Goal: Information Seeking & Learning: Learn about a topic

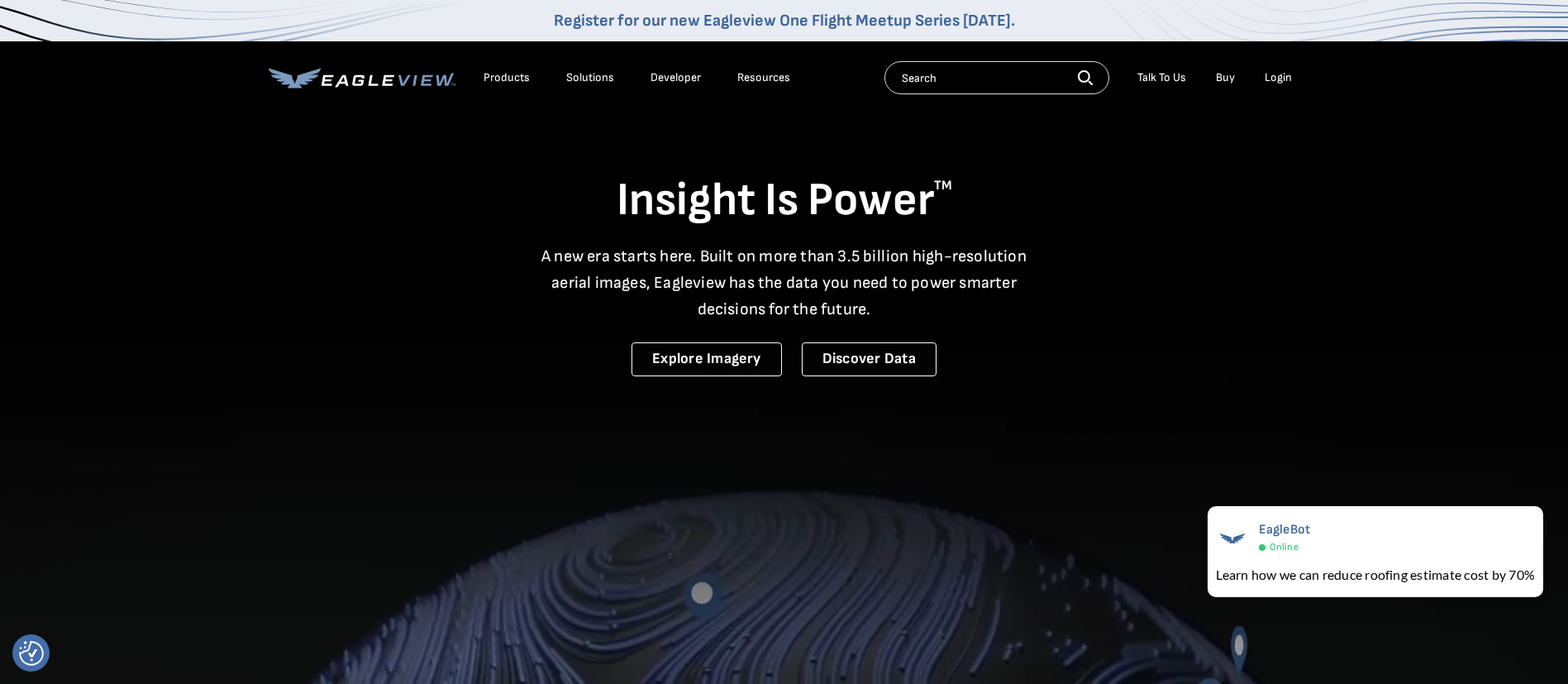
click at [776, 82] on div "Resources" at bounding box center [763, 77] width 53 height 15
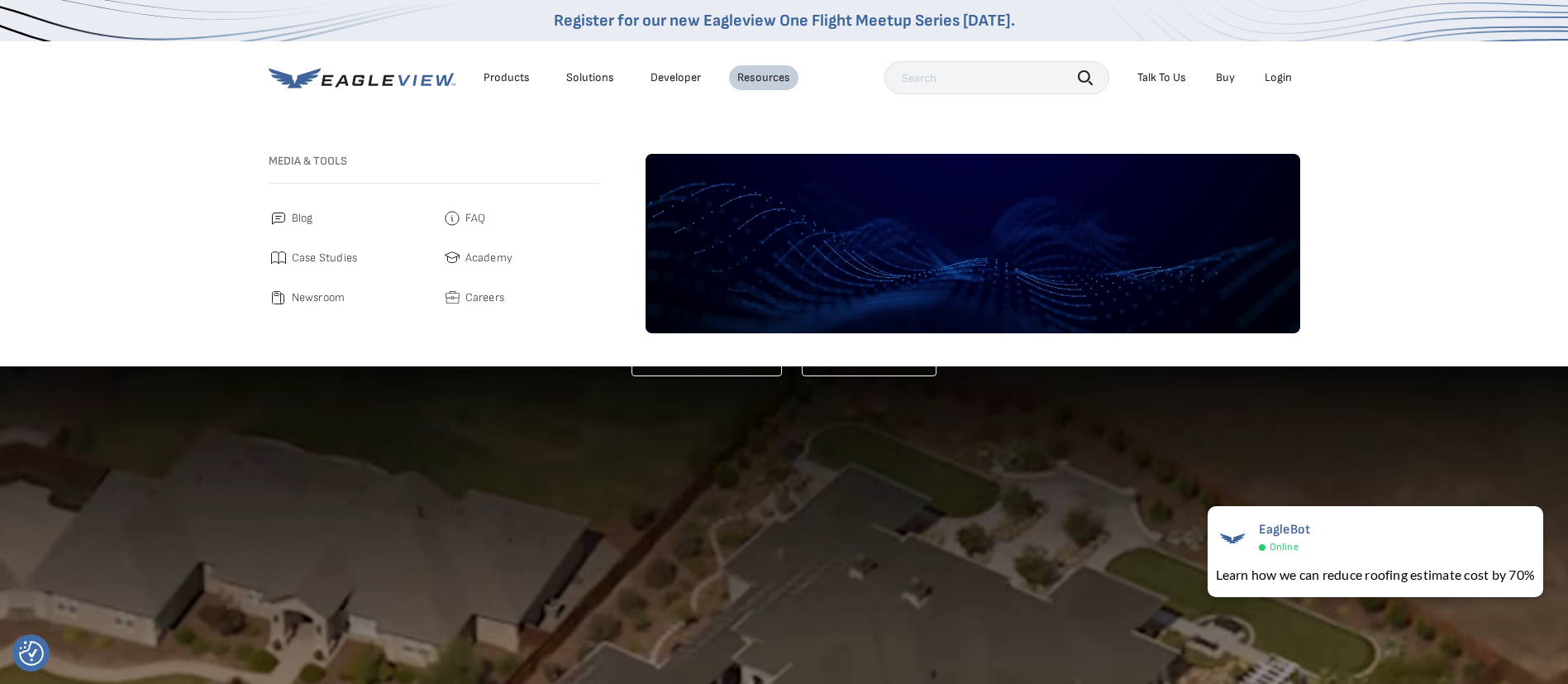
click at [299, 218] on span "Blog" at bounding box center [302, 218] width 21 height 20
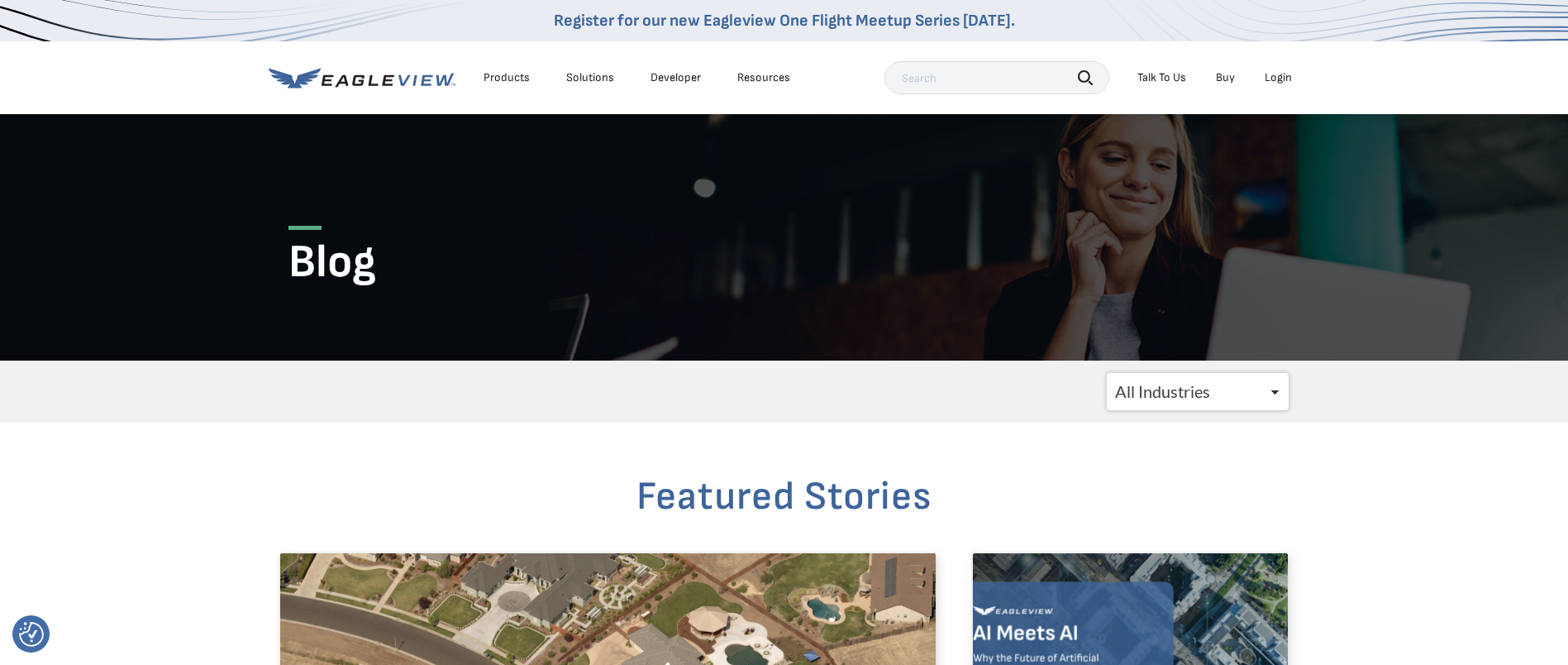
click at [1173, 398] on select "All Industries Government Roofing Solar Insurance Utilities CATastrophic Respon…" at bounding box center [1198, 391] width 182 height 37
select select "/blogs/insurance/"
click at [1107, 373] on select "All Industries Government Roofing Solar Insurance Utilities CATastrophic Respon…" at bounding box center [1198, 391] width 182 height 37
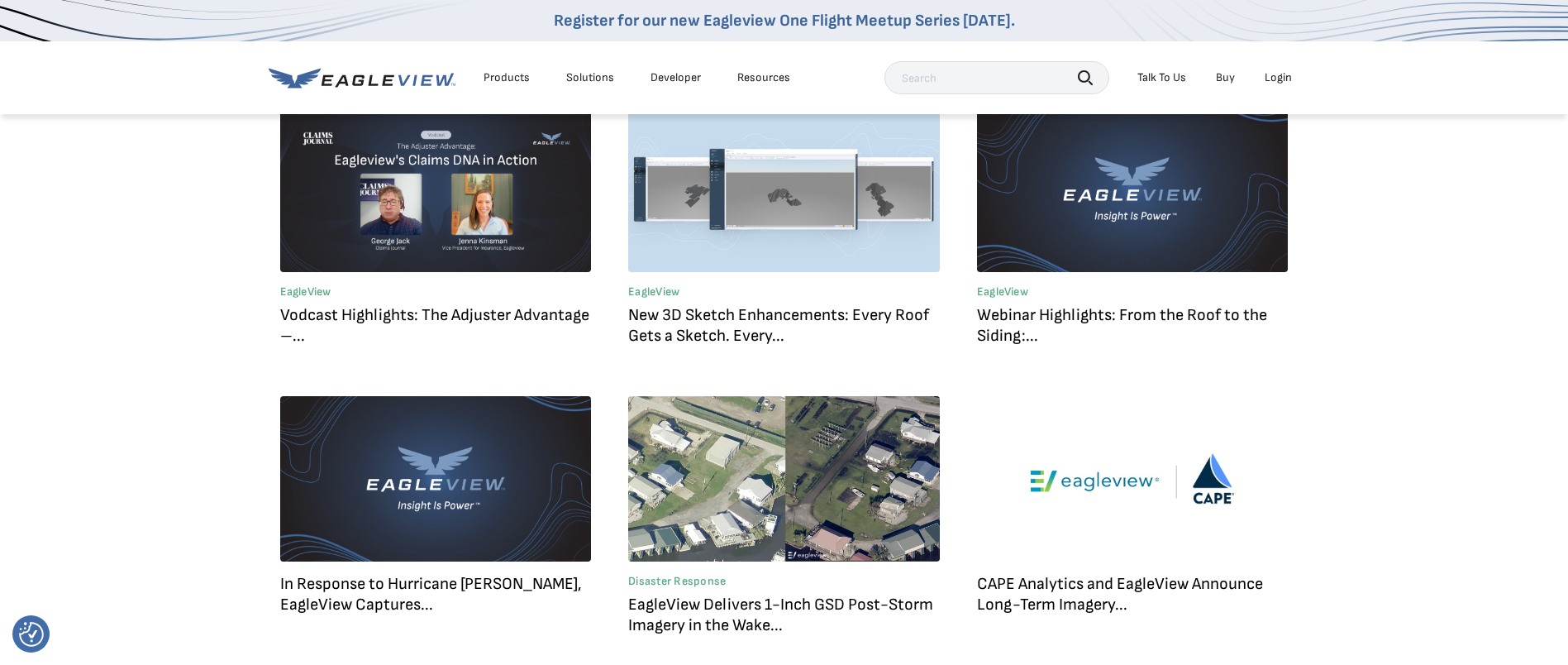
click at [1059, 318] on link "Webinar Highlights: From the Roof to the Siding:..." at bounding box center [1121, 325] width 290 height 40
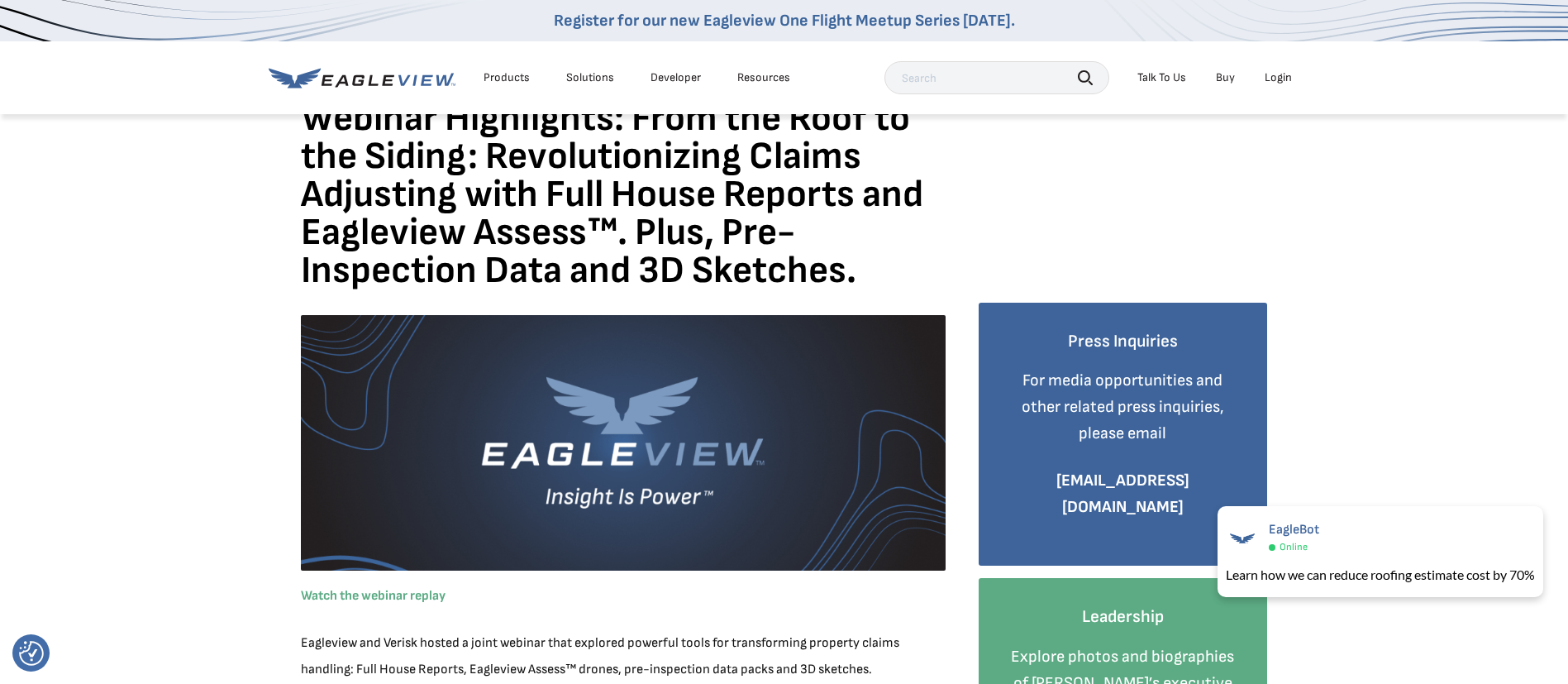
scroll to position [124, 0]
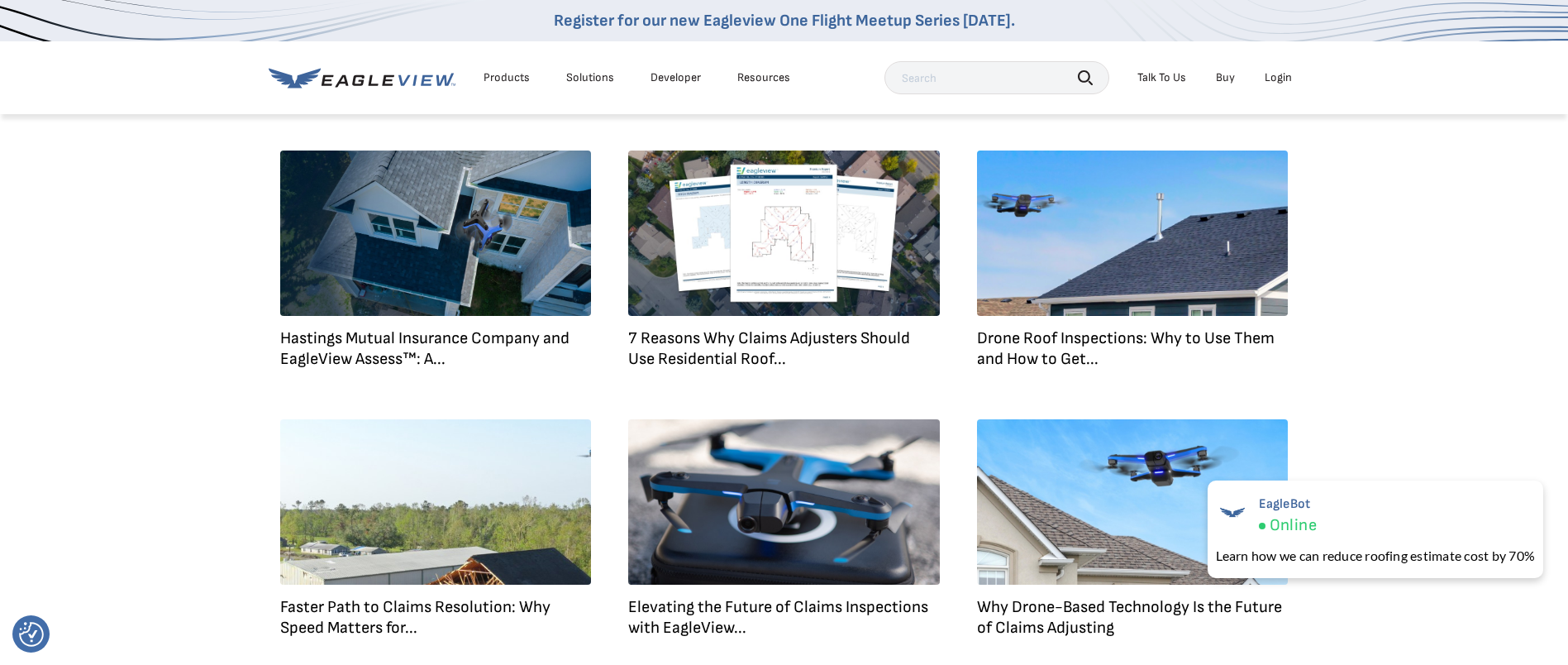
scroll to position [868, 0]
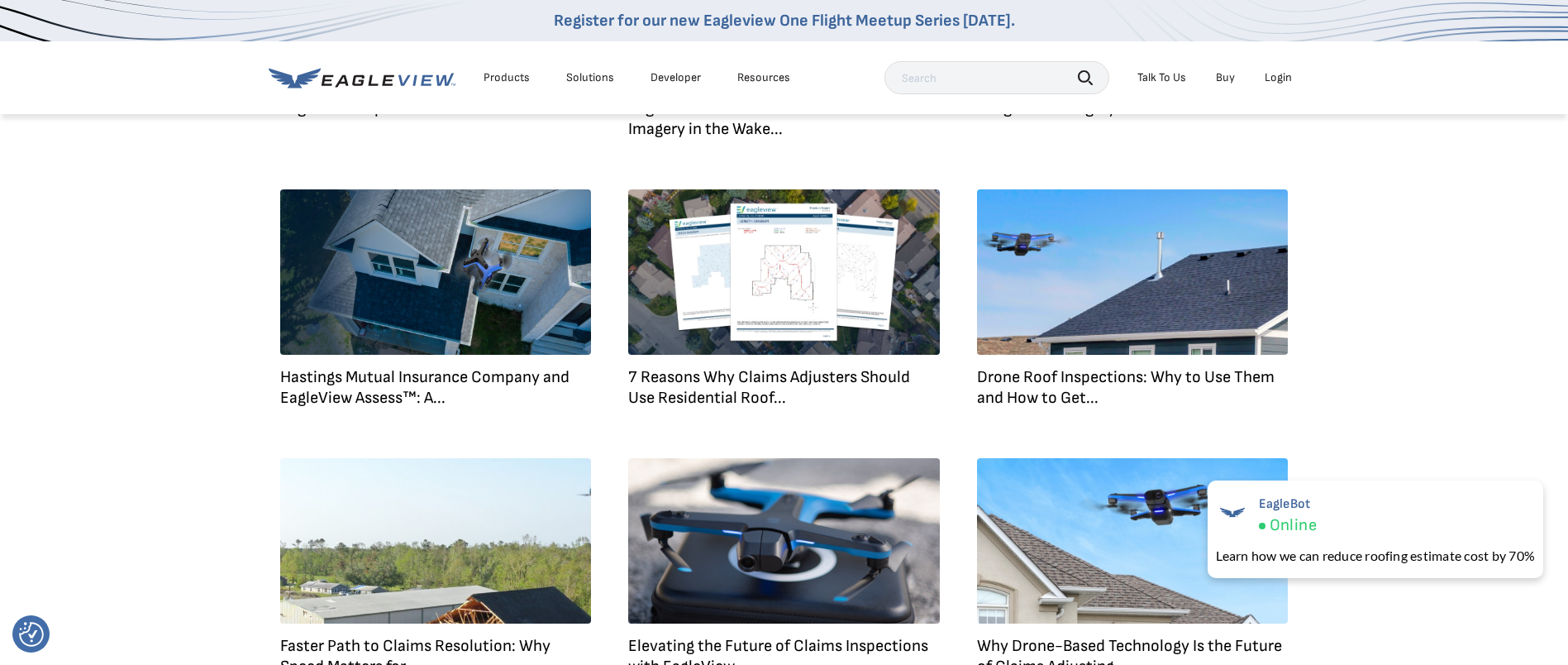
click at [702, 373] on link "7 Reasons Why Claims Adjusters Should Use Residential Roof..." at bounding box center [769, 388] width 282 height 40
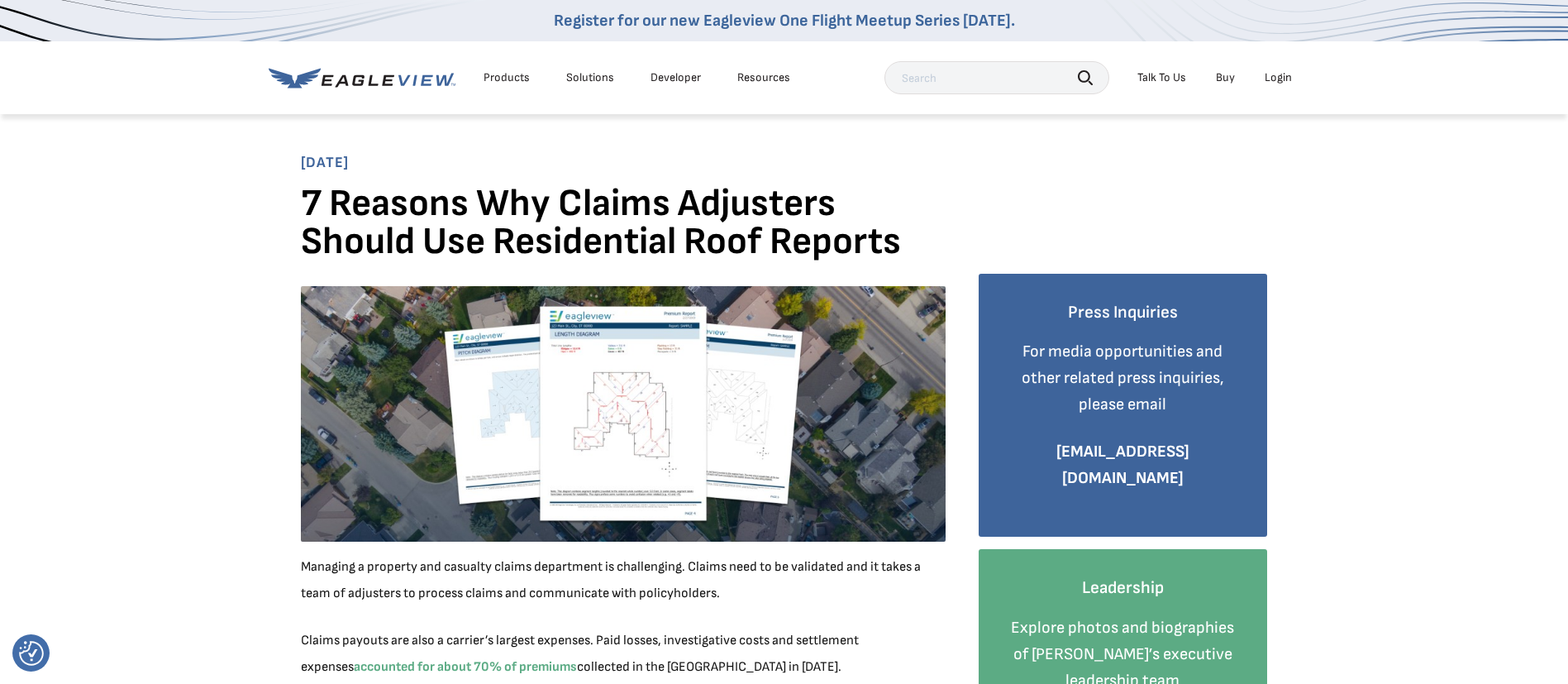
click at [579, 82] on div "Solutions" at bounding box center [590, 77] width 48 height 15
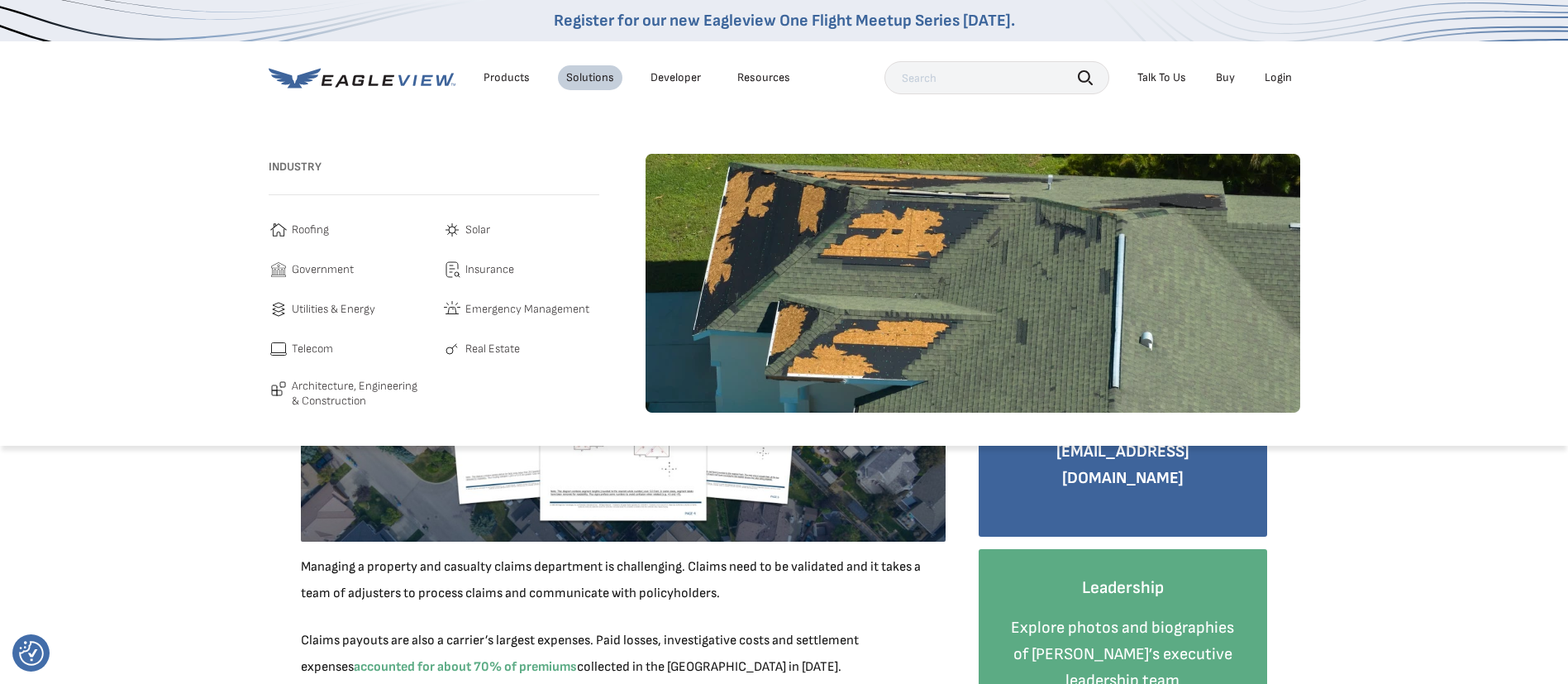
click at [475, 268] on span "Insurance" at bounding box center [489, 269] width 49 height 20
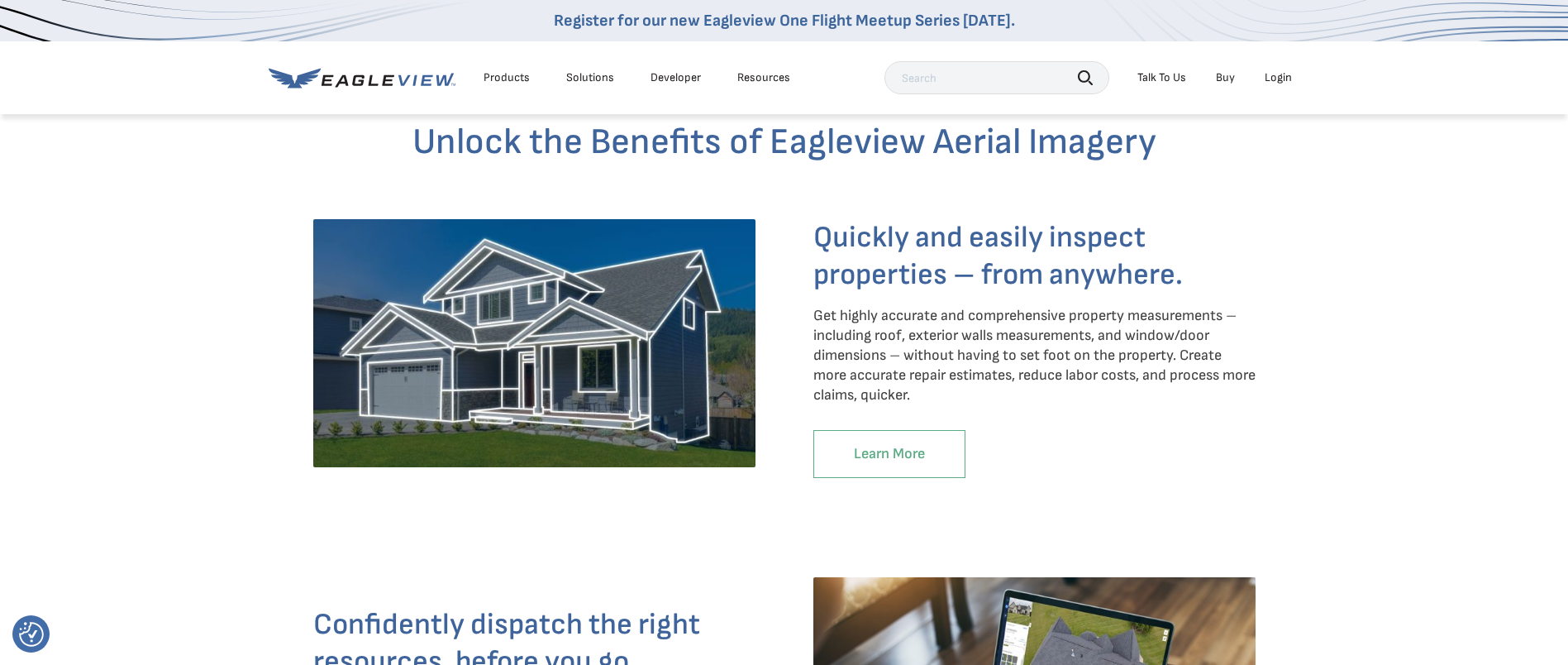
scroll to position [1612, 0]
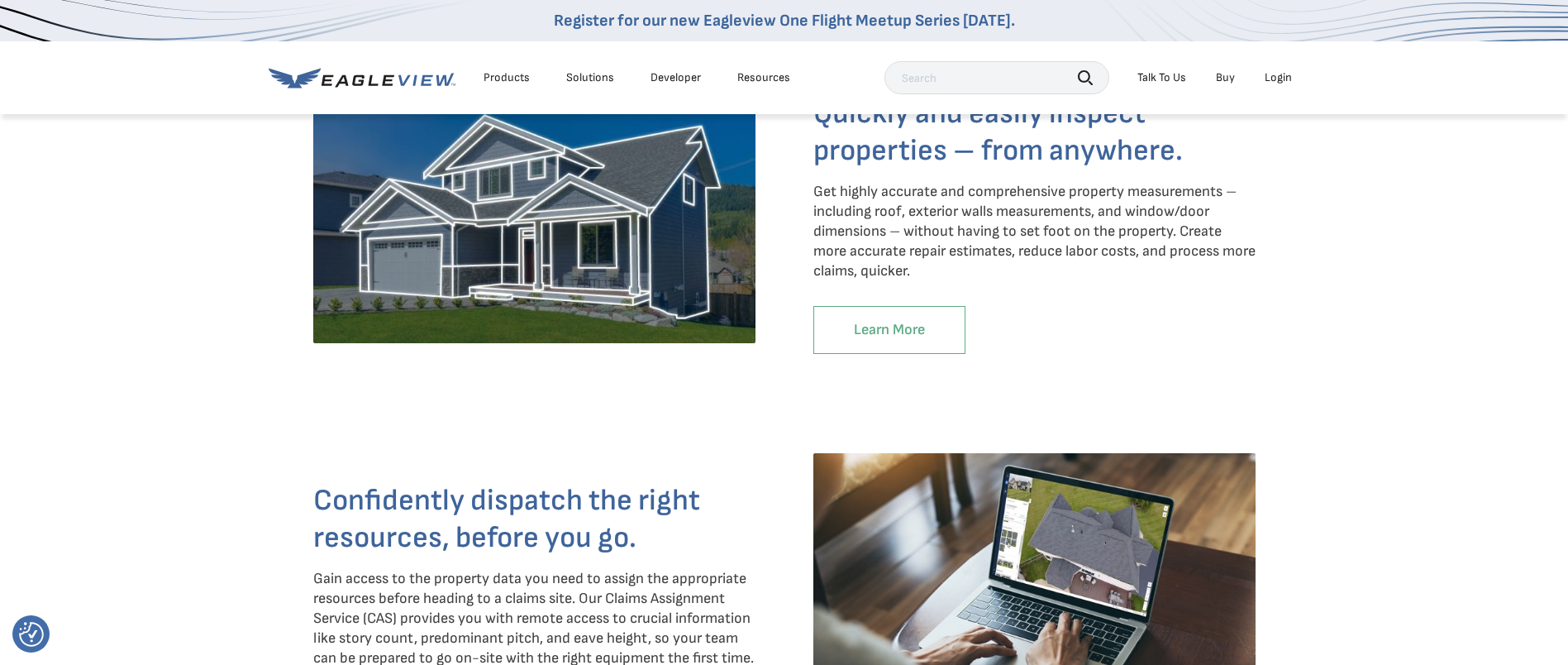
click at [871, 334] on link "Learn More" at bounding box center [889, 330] width 152 height 48
